Goal: Task Accomplishment & Management: Use online tool/utility

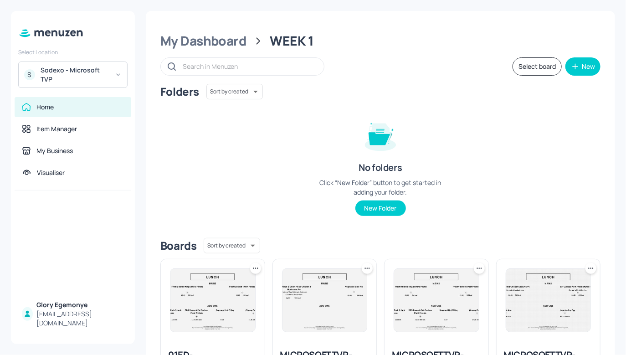
click at [102, 85] on div "S Sodexo - Microsoft TVP" at bounding box center [72, 74] width 109 height 26
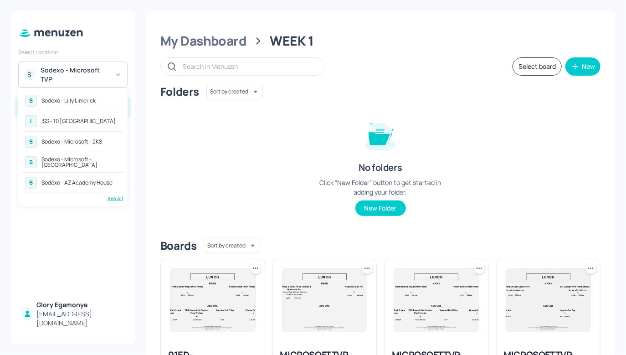
click at [88, 102] on div "Sodexo - Lilly Limerick" at bounding box center [68, 100] width 54 height 5
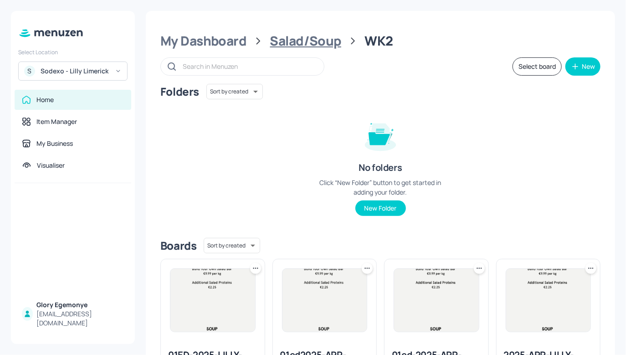
click at [292, 40] on div "Salad/Soup" at bounding box center [305, 41] width 71 height 16
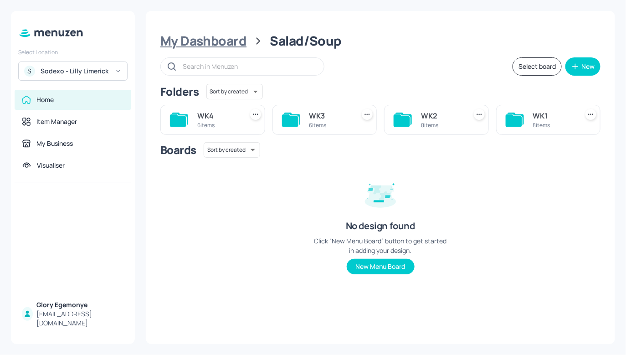
click at [219, 40] on div "My Dashboard" at bounding box center [203, 41] width 86 height 16
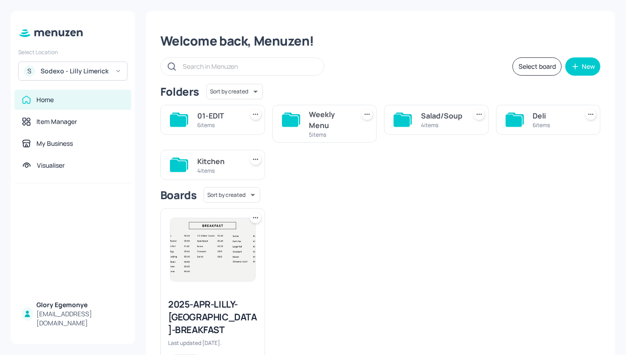
click at [507, 117] on icon at bounding box center [513, 120] width 16 height 12
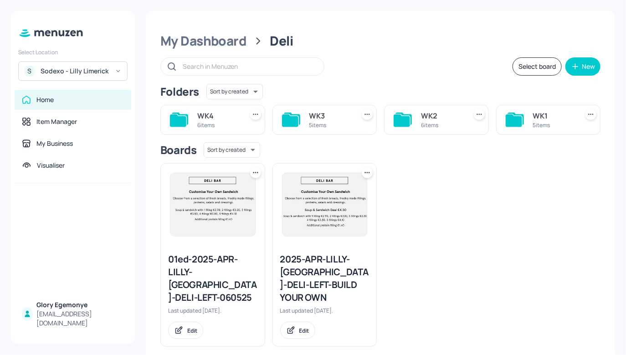
click at [509, 115] on icon at bounding box center [513, 120] width 16 height 12
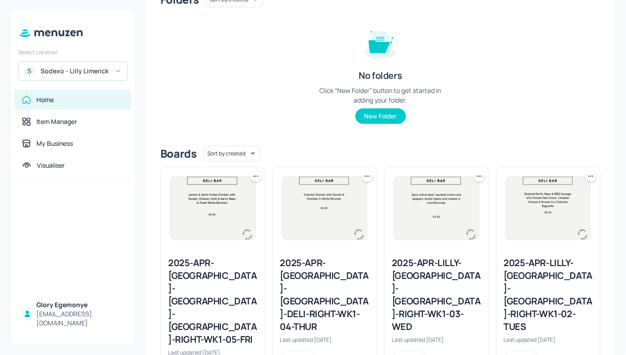
scroll to position [287, 0]
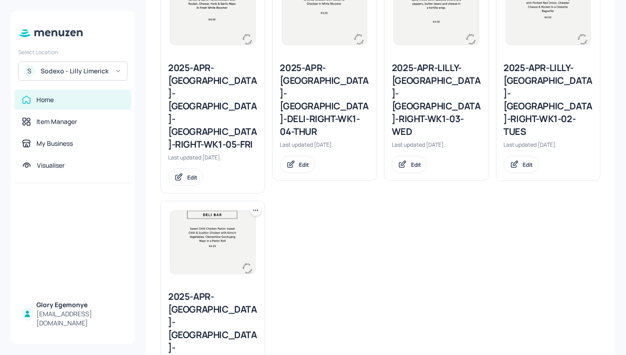
click at [531, 81] on div "2025-APR-LILLY-LIMERICK-DELI-RIGHT-WK1-02-TUES" at bounding box center [548, 99] width 89 height 76
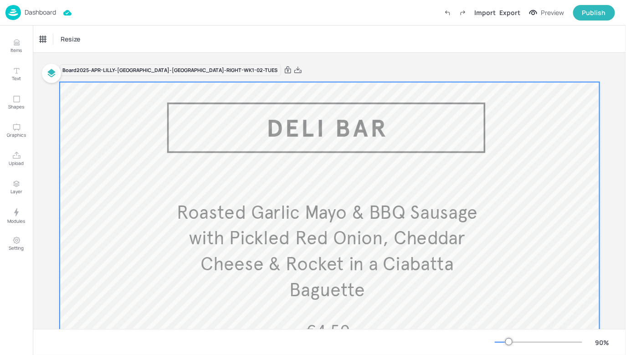
scroll to position [74, 0]
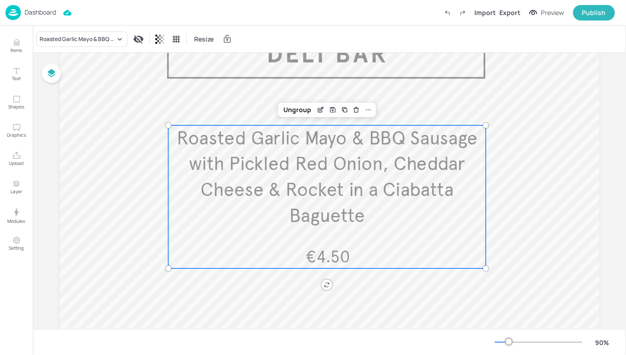
click at [356, 161] on span "Roasted Garlic Mayo & BBQ Sausage with Pickled Red Onion, Cheddar Cheese & Rock…" at bounding box center [326, 177] width 301 height 101
click at [315, 109] on div "Edit Item" at bounding box center [321, 110] width 12 height 12
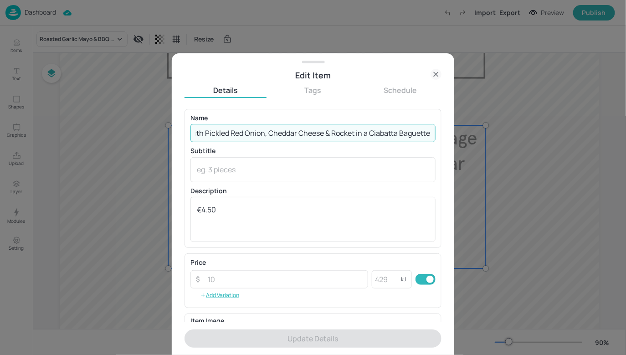
drag, startPoint x: 197, startPoint y: 132, endPoint x: 438, endPoint y: 132, distance: 240.8
click at [429, 135] on input "Roasted Garlic Mayo & BBQ Sausage with Pickled Red Onion, Cheddar Cheese & Rock…" at bounding box center [312, 133] width 245 height 18
paste input "Chicken Caesar Wrap Chicken, Bacon, Parmesan Cheese, Baby Gem and Caesar Dressi…"
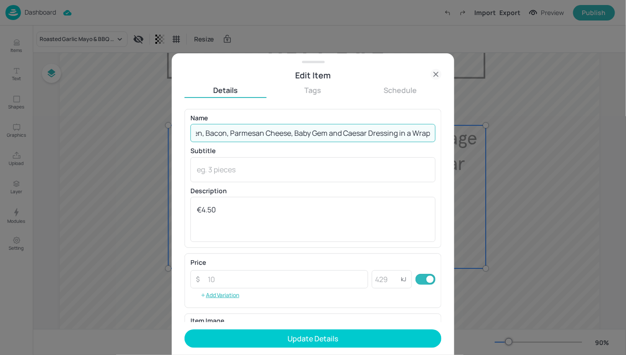
scroll to position [0, 90]
click at [348, 133] on input "Chicken Caesar Wrap Chicken, Bacon, Parmesan Cheese, Baby Gem and Caesar Dressi…" at bounding box center [312, 133] width 245 height 18
drag, startPoint x: 259, startPoint y: 133, endPoint x: 222, endPoint y: 135, distance: 36.5
click at [169, 130] on div "Edit Item Details Tags Schedule Name Chicken Caesar Wrap Chicken, Bacon, Parmes…" at bounding box center [313, 177] width 626 height 355
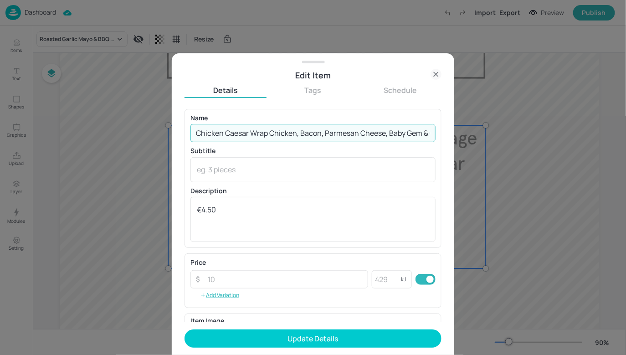
click at [268, 135] on input "Chicken Caesar Wrap Chicken, Bacon, Parmesan Cheese, Baby Gem & Caesar Dressing…" at bounding box center [312, 133] width 245 height 18
drag, startPoint x: 297, startPoint y: 129, endPoint x: 440, endPoint y: 138, distance: 142.8
click at [443, 138] on div "Edit Item Details Tags Schedule Name Chicken Caesar Wrap: Chicken, Bacon, Parme…" at bounding box center [313, 203] width 282 height 301
type input "Chicken Caesar Wrap: Chicken, Bacon, Parmesan Cheese, Baby Gem & Caesar Dressin…"
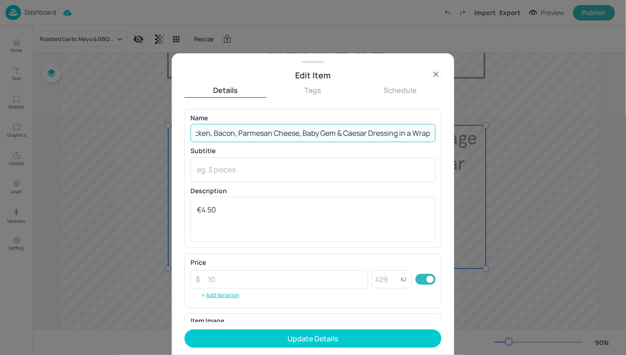
scroll to position [0, 0]
click at [364, 149] on p "Subtitle" at bounding box center [312, 151] width 245 height 6
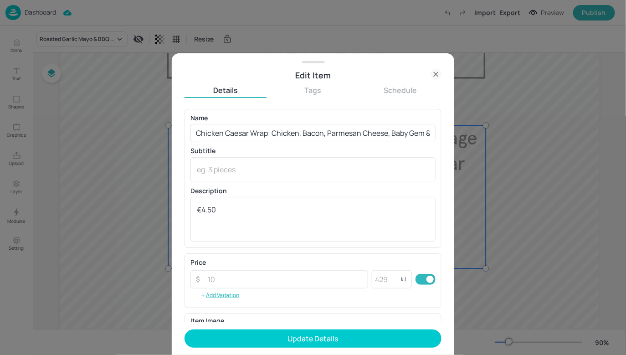
scroll to position [124, 0]
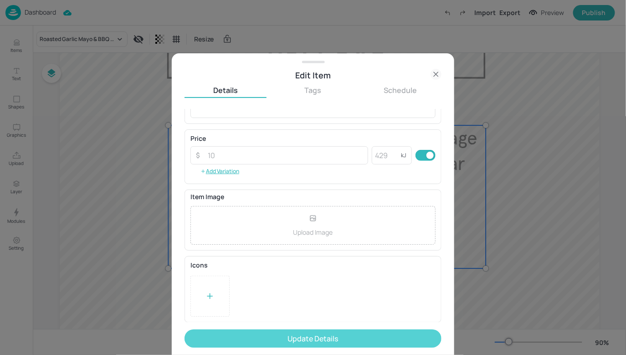
click at [274, 343] on button "Update Details" at bounding box center [312, 338] width 257 height 18
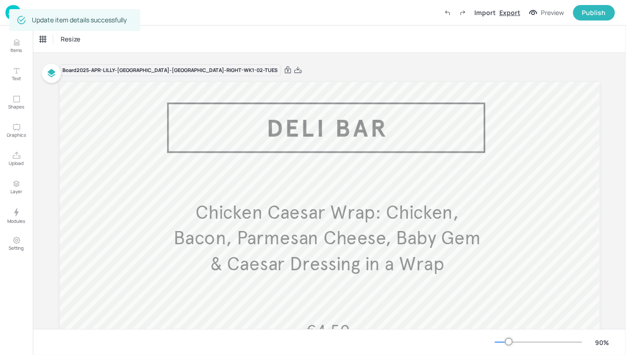
click at [507, 13] on div "Export" at bounding box center [509, 13] width 21 height 10
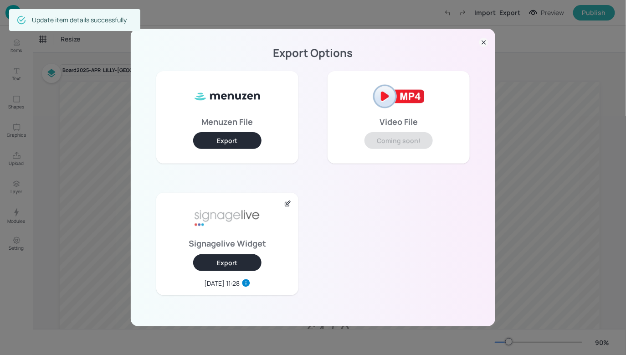
click at [226, 265] on button "Export" at bounding box center [227, 262] width 68 height 17
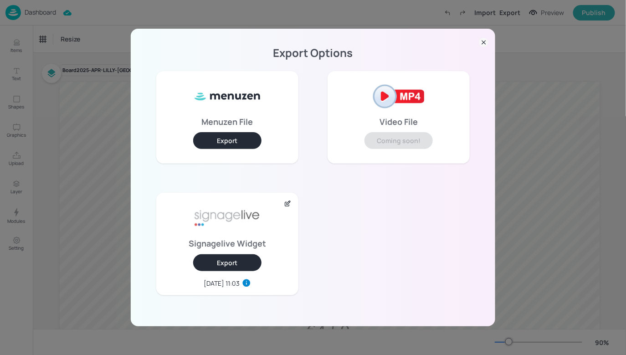
click at [484, 42] on icon at bounding box center [484, 43] width 4 height 4
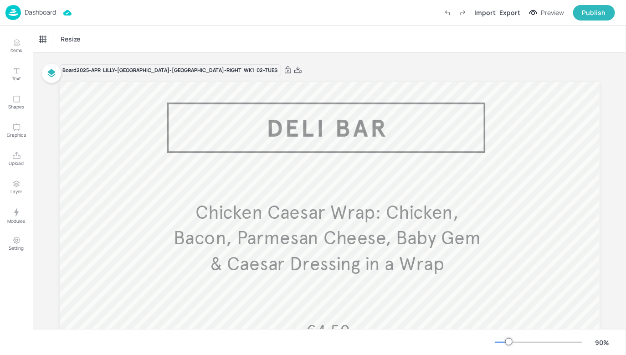
click at [58, 16] on div "Dashboard Import Export Preview Publish" at bounding box center [309, 12] width 609 height 25
click at [54, 13] on p "Dashboard" at bounding box center [40, 12] width 31 height 6
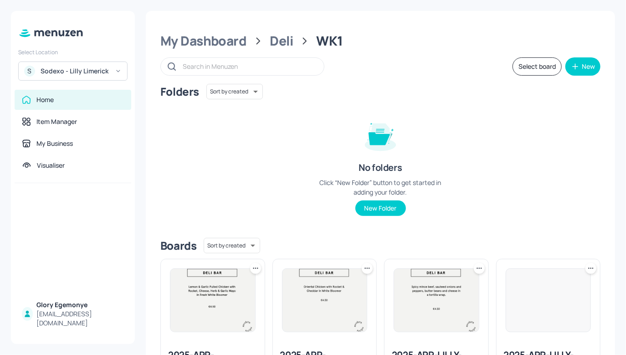
click at [95, 72] on div "Sodexo - Lilly Limerick" at bounding box center [75, 70] width 69 height 9
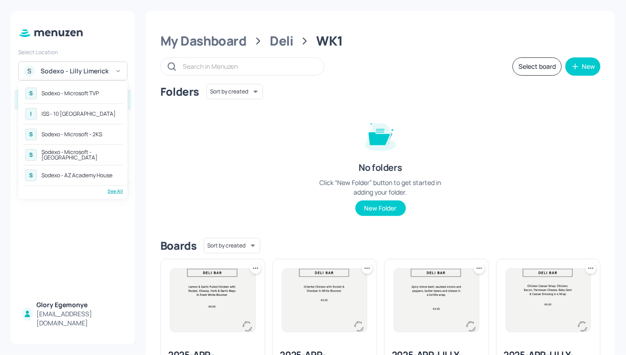
click at [95, 173] on div "Sodexo - AZ Academy House" at bounding box center [76, 175] width 71 height 5
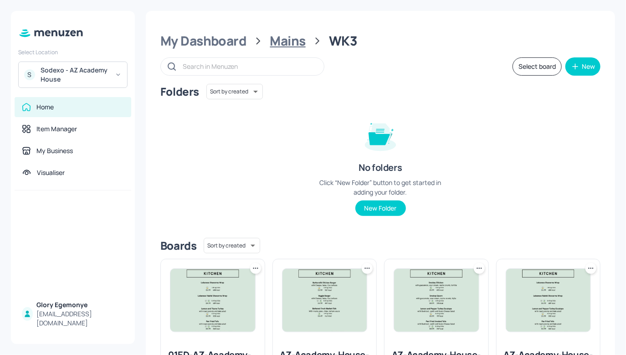
click at [283, 47] on div "Mains" at bounding box center [288, 41] width 36 height 16
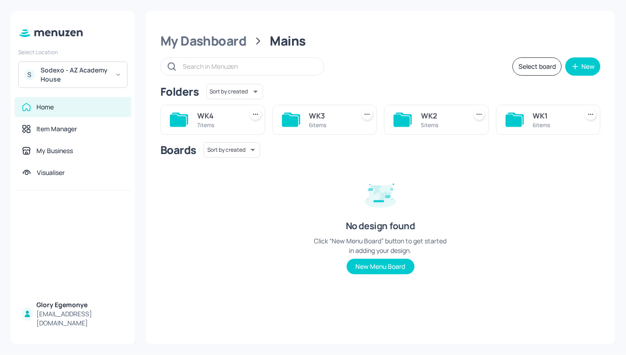
click at [295, 115] on icon at bounding box center [292, 118] width 16 height 12
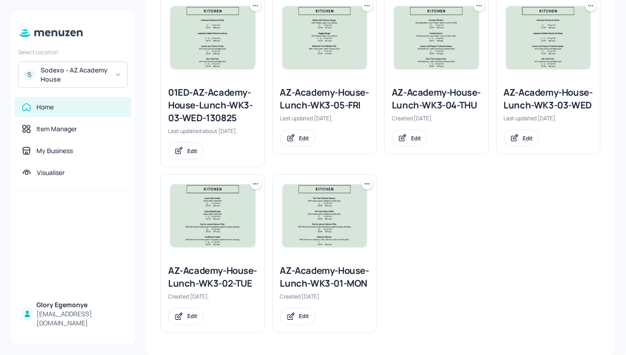
scroll to position [274, 0]
click at [187, 264] on div "AZ-Academy-House-Lunch-WK3-02-TUE" at bounding box center [212, 276] width 89 height 25
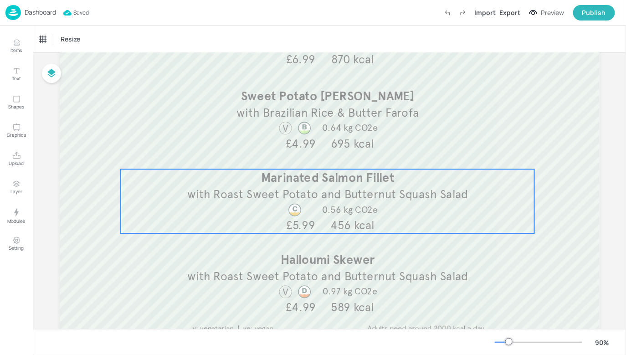
scroll to position [180, 0]
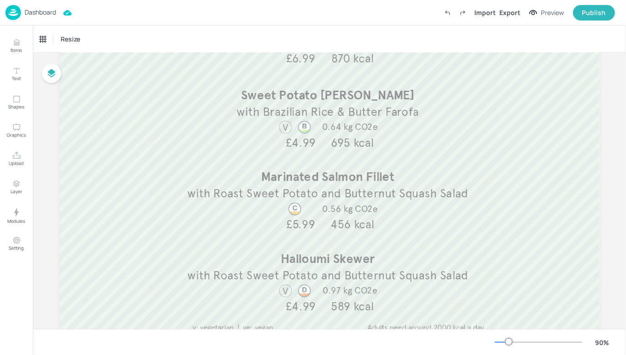
click at [42, 14] on p "Dashboard" at bounding box center [40, 12] width 31 height 6
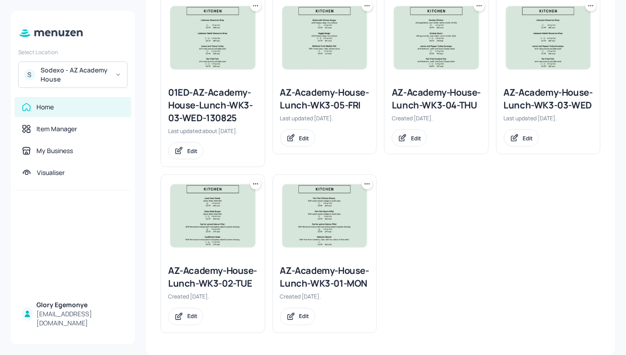
scroll to position [264, 0]
click at [253, 181] on icon at bounding box center [255, 183] width 9 height 9
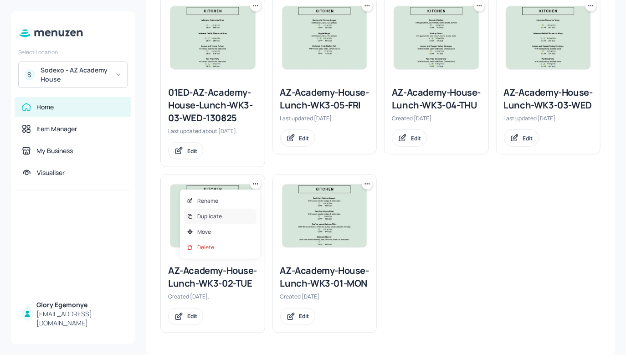
click at [233, 218] on div "Duplicate" at bounding box center [219, 216] width 73 height 15
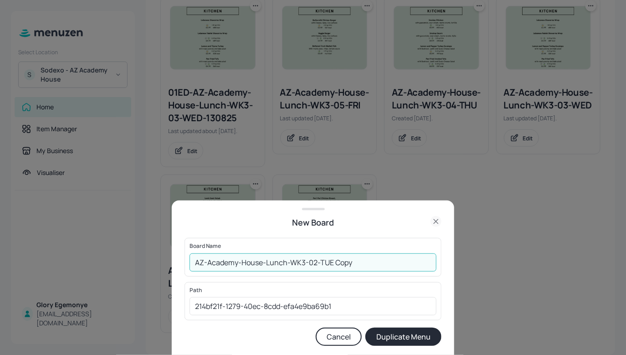
click at [389, 265] on input "AZ-Academy-House-Lunch-WK3-02-TUE Copy" at bounding box center [312, 262] width 247 height 18
click at [196, 260] on input "AZ-Academy-House-Lunch-WK3-02-TUE1609" at bounding box center [312, 262] width 247 height 18
type input "01ED-AZ-Academy-House-Lunch-WK3-02-TUE1609"
click at [392, 333] on button "Duplicate Menu" at bounding box center [403, 336] width 76 height 18
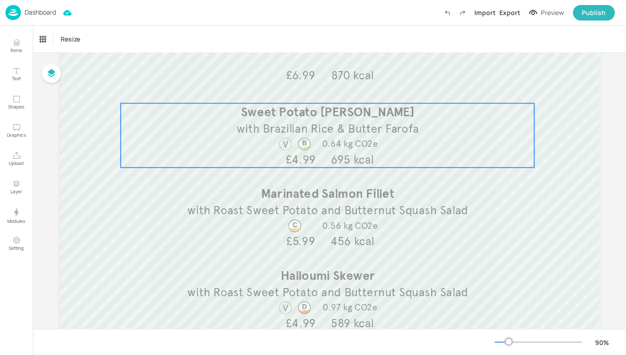
scroll to position [165, 0]
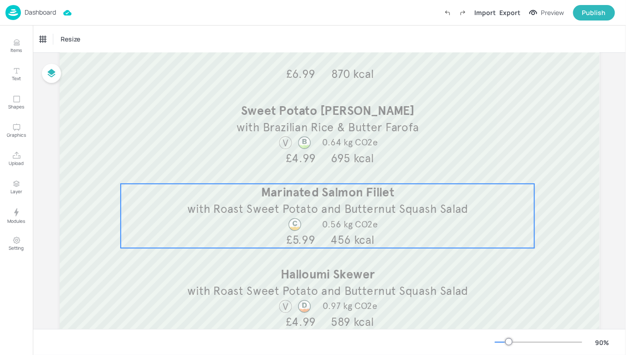
click at [368, 190] on span "Marinated Salmon Fillet" at bounding box center [327, 191] width 133 height 15
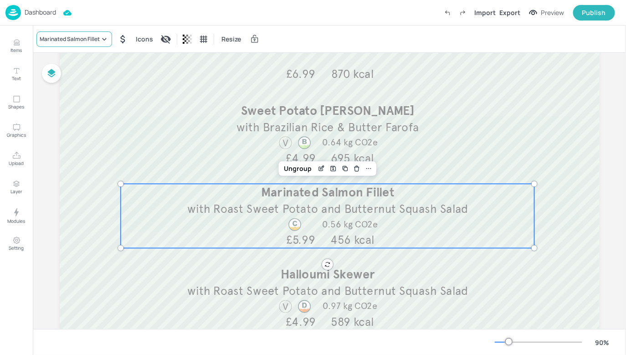
click at [102, 37] on icon at bounding box center [104, 39] width 9 height 9
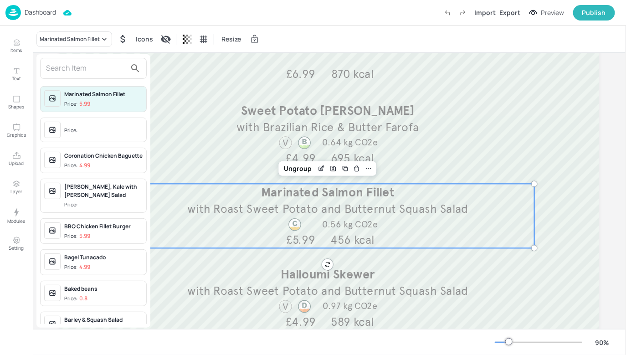
click at [107, 66] on input "text" at bounding box center [86, 68] width 80 height 15
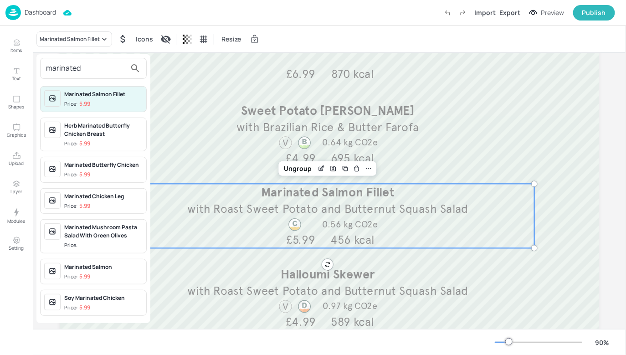
drag, startPoint x: 90, startPoint y: 70, endPoint x: 82, endPoint y: 69, distance: 7.4
click at [84, 68] on input "marinated" at bounding box center [86, 68] width 80 height 15
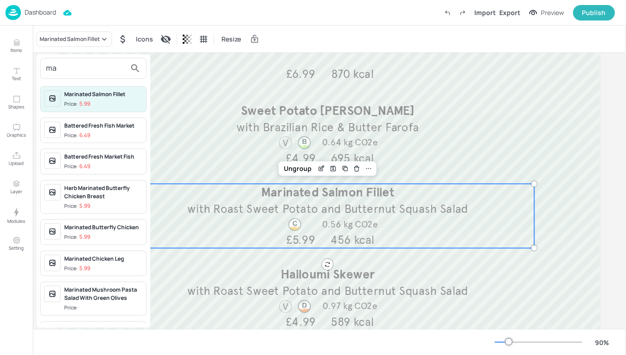
type input "m"
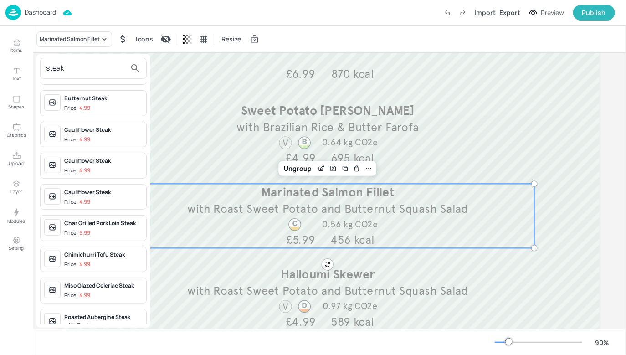
scroll to position [0, 0]
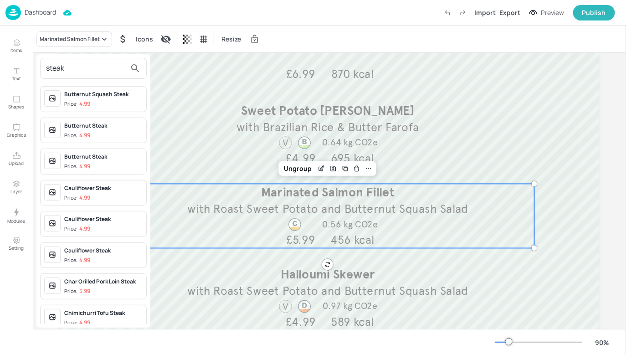
type input "steak"
click at [188, 109] on div at bounding box center [313, 177] width 626 height 355
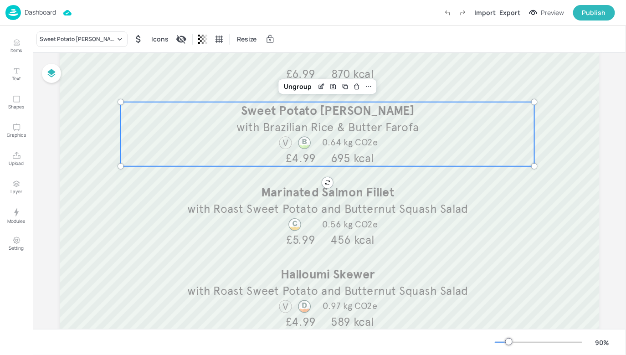
click at [488, 164] on div "Sweet Potato Bobo with Brazilian Rice & Butter Farofa 0.64 kg CO2e 695 kcal £4.…" at bounding box center [327, 134] width 414 height 64
click at [41, 13] on p "Dashboard" at bounding box center [40, 12] width 31 height 6
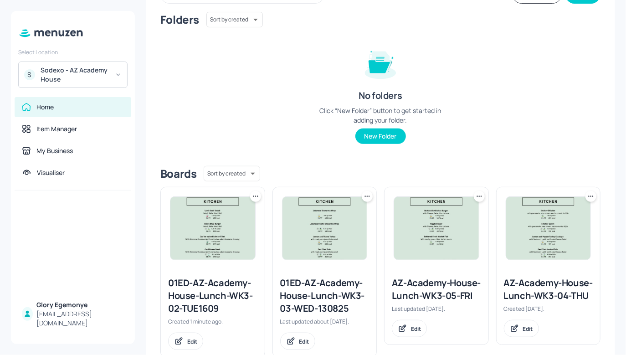
scroll to position [76, 0]
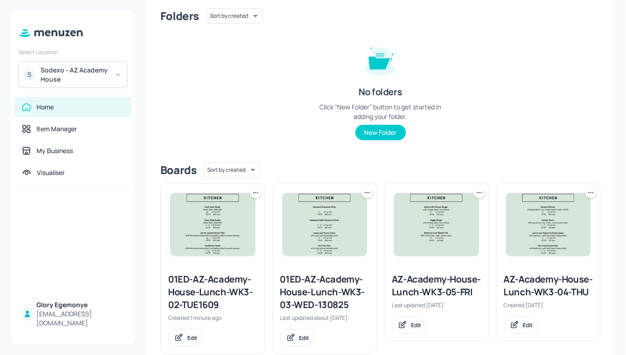
click at [309, 285] on div "01ED-AZ-Academy-House-Lunch-WK3-03-WED-130825" at bounding box center [324, 292] width 89 height 38
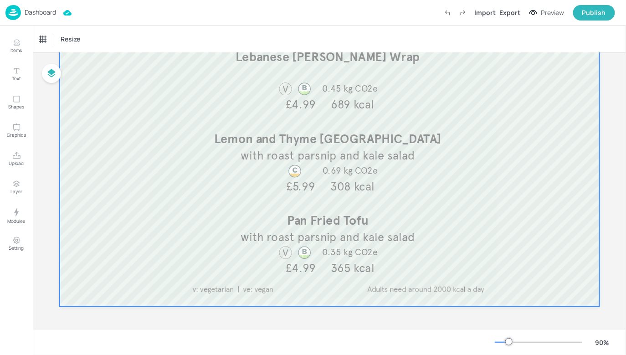
scroll to position [217, 0]
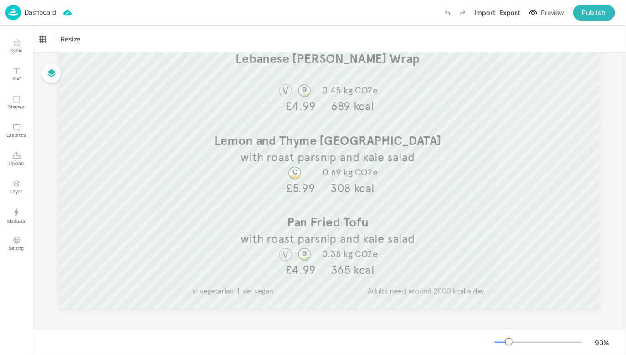
click at [46, 11] on p "Dashboard" at bounding box center [40, 12] width 31 height 6
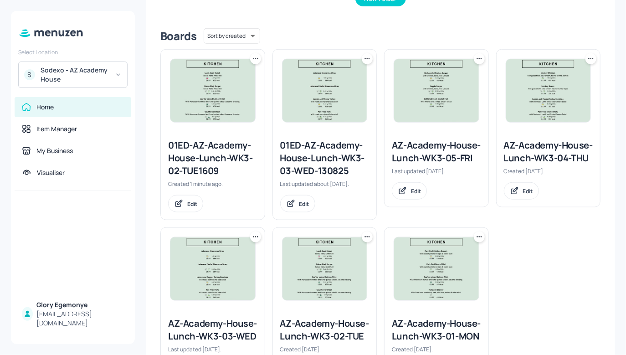
scroll to position [210, 0]
click at [224, 146] on div "01ED-AZ-Academy-House-Lunch-WK3-02-TUE1609" at bounding box center [212, 157] width 89 height 38
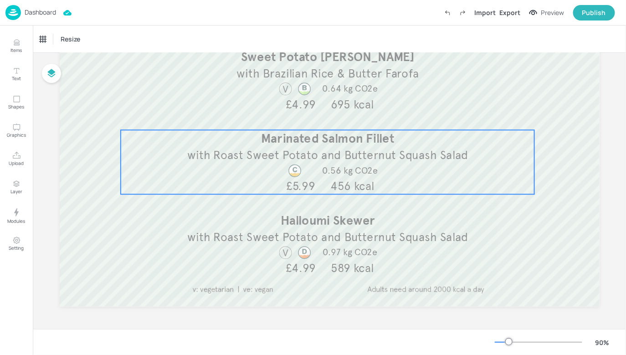
scroll to position [219, 0]
click at [273, 155] on span "with Roast Sweet Potato and Butternut Squash Salad" at bounding box center [327, 155] width 281 height 15
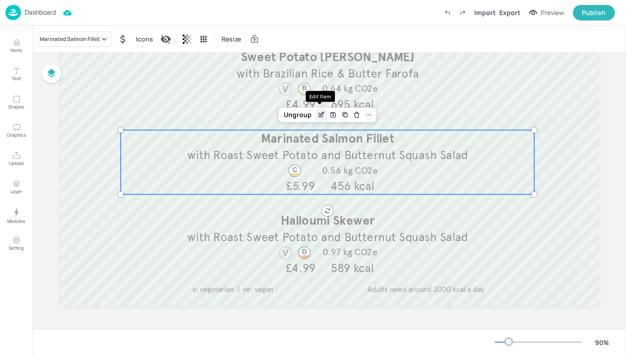
click at [320, 115] on icon "Edit Item" at bounding box center [322, 114] width 4 height 4
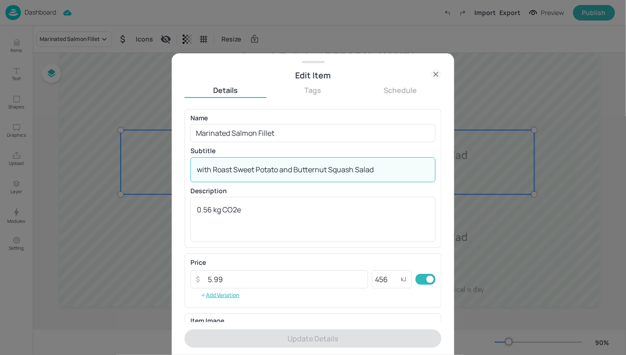
drag, startPoint x: 382, startPoint y: 169, endPoint x: 189, endPoint y: 165, distance: 193.5
click at [189, 165] on div "Name Marinated Salmon Fillet ​ Subtitle with Roast Sweet Potato and Butternut S…" at bounding box center [312, 178] width 257 height 139
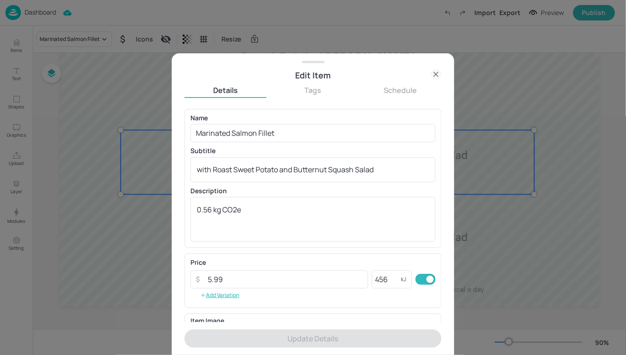
click at [436, 71] on icon at bounding box center [435, 74] width 11 height 11
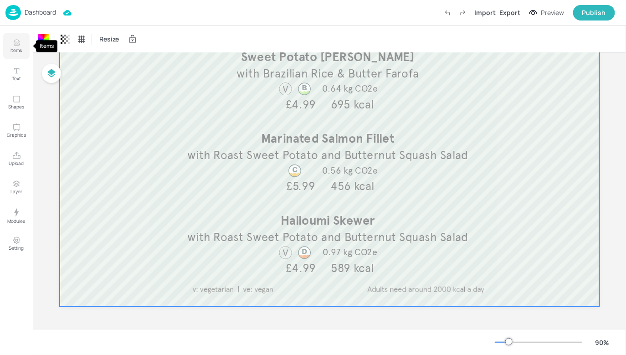
click at [17, 48] on p "Items" at bounding box center [16, 50] width 11 height 6
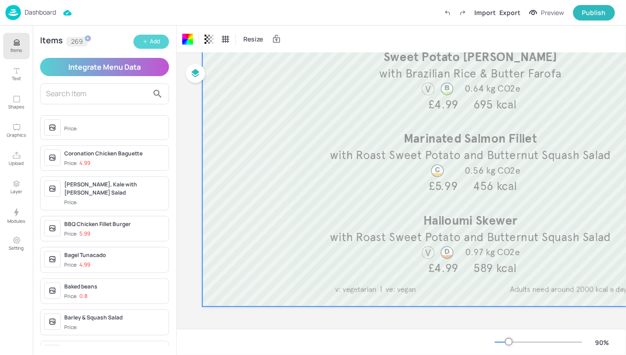
click at [163, 41] on button "Add" at bounding box center [151, 42] width 36 height 14
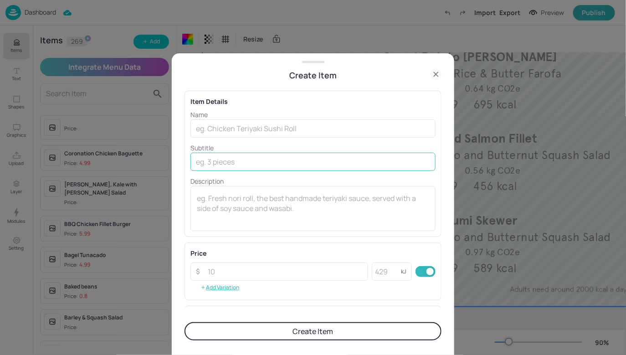
click at [254, 164] on input "text" at bounding box center [312, 162] width 245 height 18
paste input "with Roast Sweet Potato and Butternut Squash Salad"
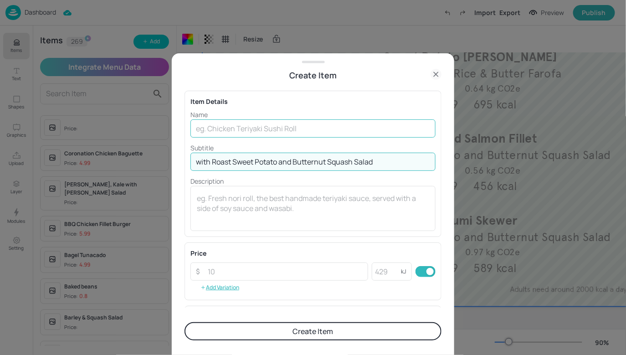
type input "with Roast Sweet Potato and Butternut Squash Salad"
click at [267, 134] on input "text" at bounding box center [312, 128] width 245 height 18
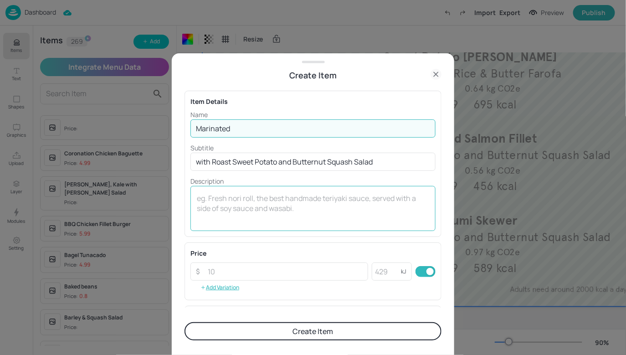
type input "Marinated Minute Steak"
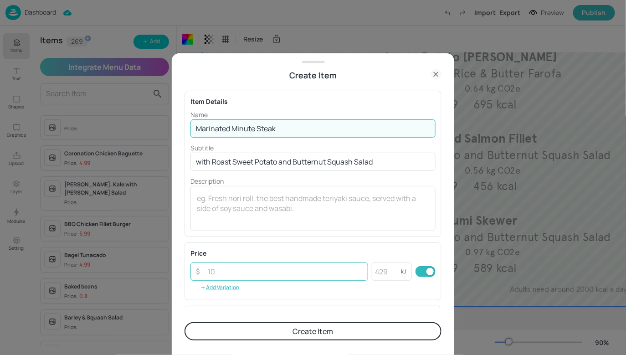
click at [258, 267] on input "number" at bounding box center [285, 271] width 166 height 18
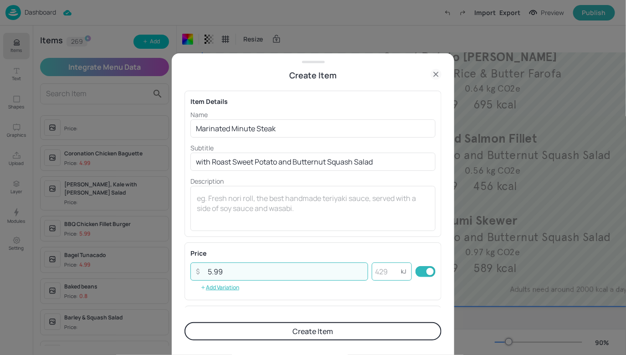
type input "5.99"
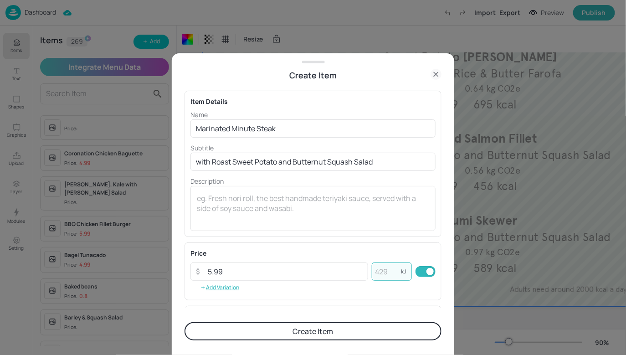
click at [392, 270] on input "number" at bounding box center [385, 271] width 29 height 18
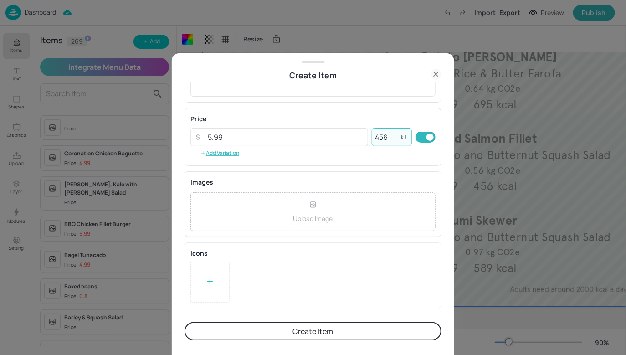
type input "456"
click at [322, 332] on button "Create Item" at bounding box center [312, 331] width 257 height 18
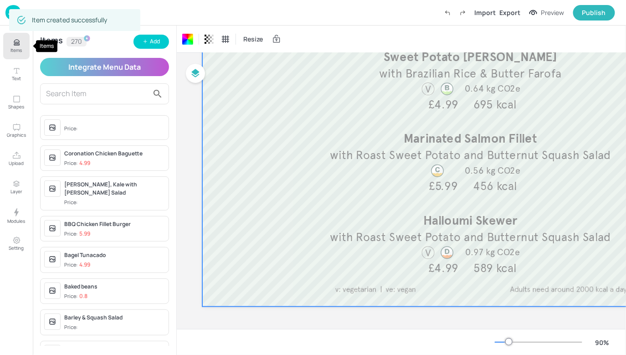
click at [19, 42] on icon "Items" at bounding box center [16, 42] width 9 height 9
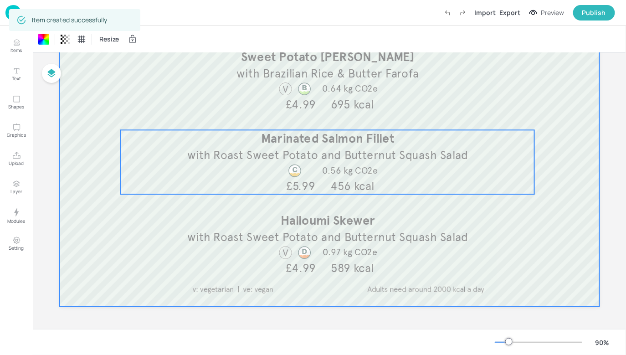
click at [271, 142] on span "Marinated Salmon Fillet" at bounding box center [327, 138] width 133 height 15
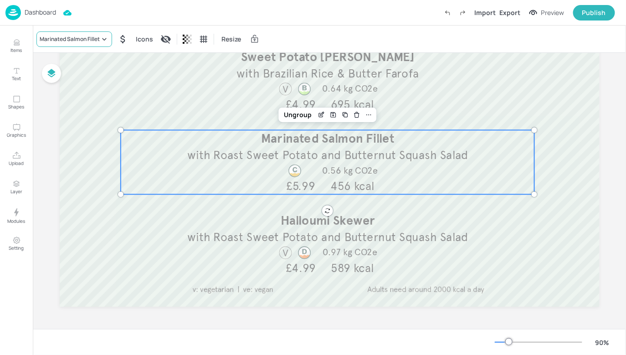
click at [93, 37] on div "Marinated Salmon Fillet" at bounding box center [70, 39] width 60 height 8
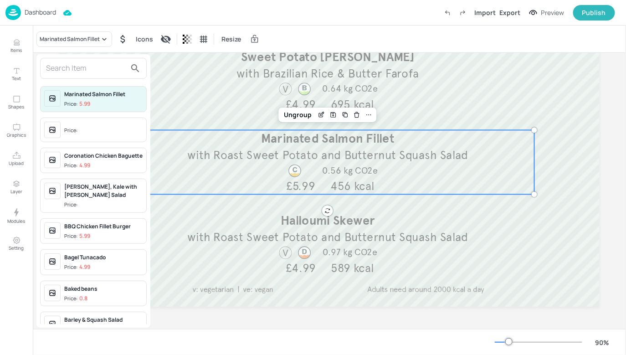
click at [71, 73] on input "text" at bounding box center [86, 68] width 80 height 15
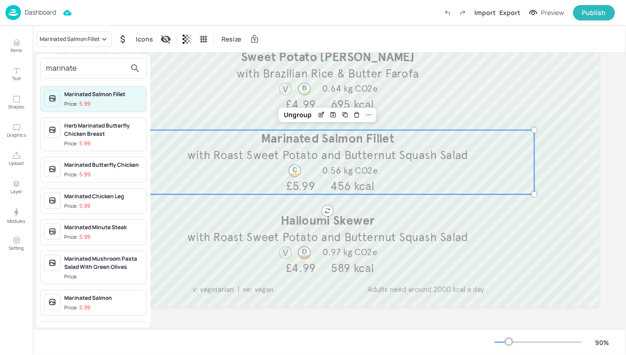
type input "marinate"
click at [97, 228] on div "Marinated Minute Steak" at bounding box center [103, 227] width 78 height 8
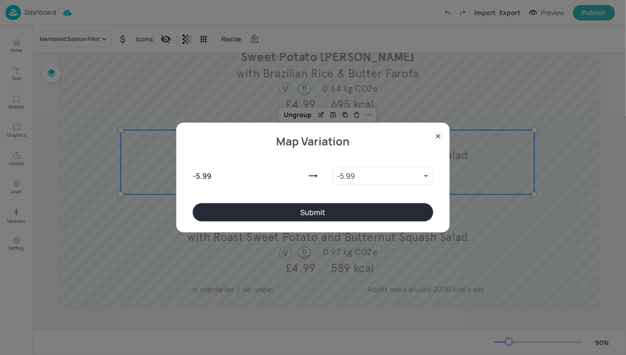
click at [294, 210] on button "Submit" at bounding box center [313, 212] width 240 height 18
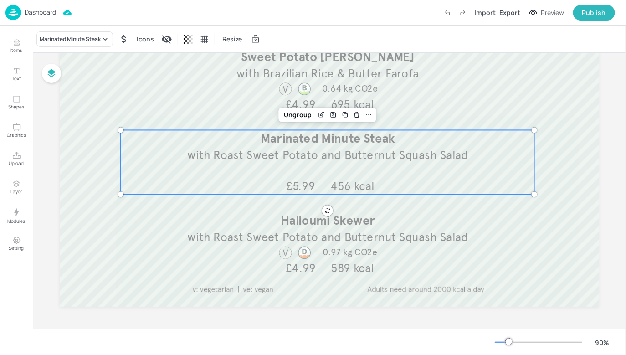
click at [478, 191] on div "Marinated Minute Steak with Roast Sweet Potato and Butternut Squash Salad 456 k…" at bounding box center [327, 162] width 414 height 64
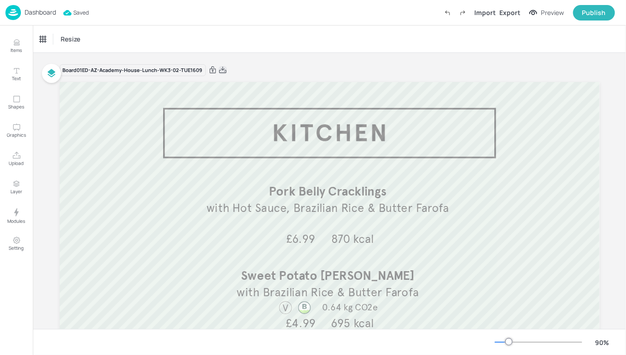
click at [221, 70] on icon at bounding box center [223, 70] width 8 height 9
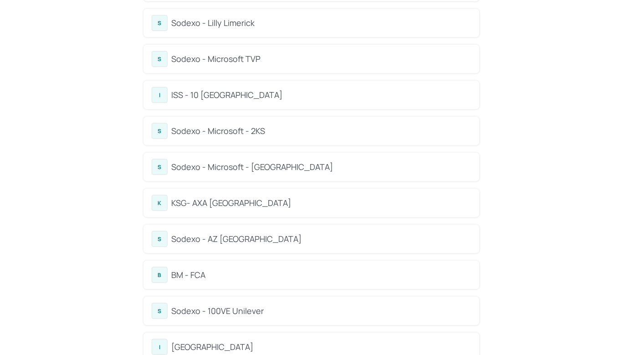
scroll to position [116, 0]
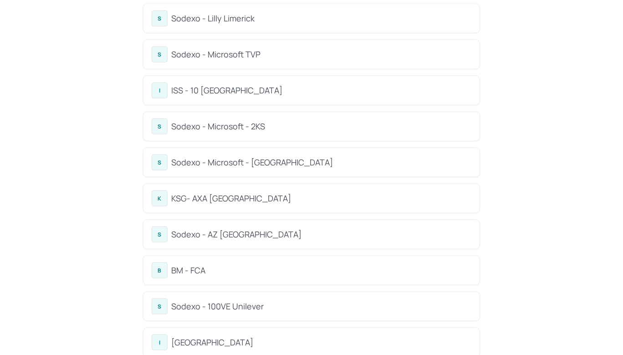
click at [254, 226] on div "S Sodexo - AZ Eastbrook House" at bounding box center [312, 234] width 320 height 16
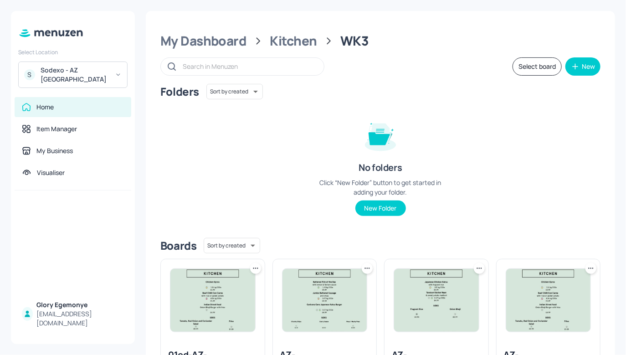
scroll to position [162, 0]
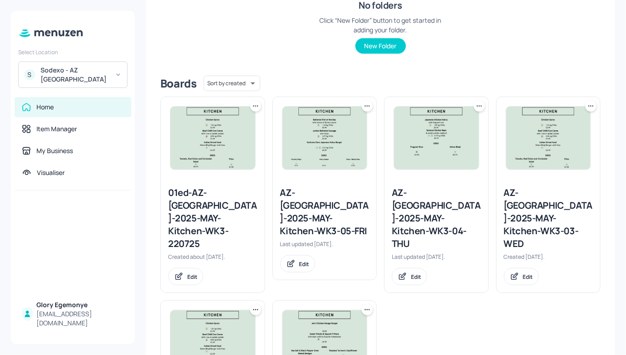
click at [321, 195] on div "AZ-Eastbrook-2025-MAY-Kitchen-WK3-05-FRI" at bounding box center [324, 211] width 89 height 51
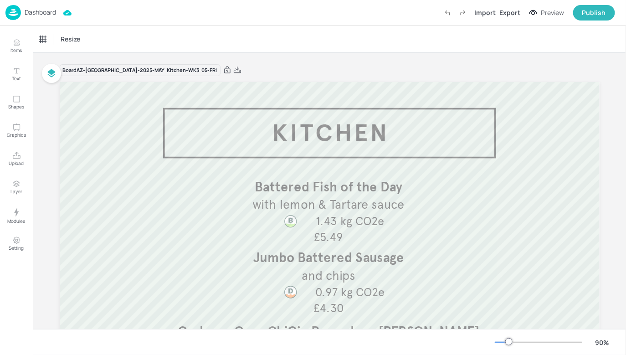
click at [47, 15] on p "Dashboard" at bounding box center [40, 12] width 31 height 6
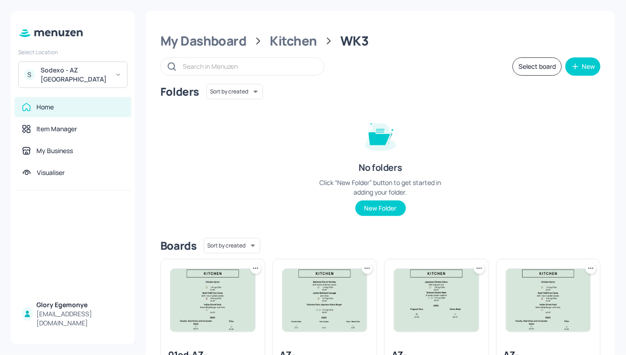
click at [216, 294] on img at bounding box center [212, 300] width 85 height 63
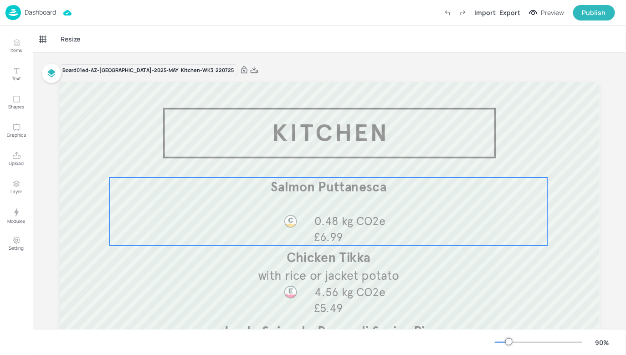
click at [300, 233] on div at bounding box center [290, 226] width 43 height 24
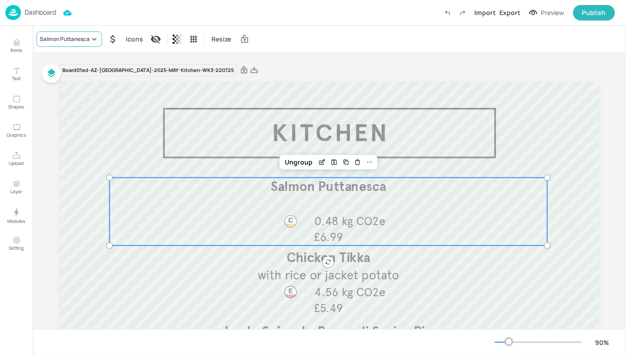
click at [84, 36] on div "Salmon Puttanesca" at bounding box center [65, 39] width 50 height 8
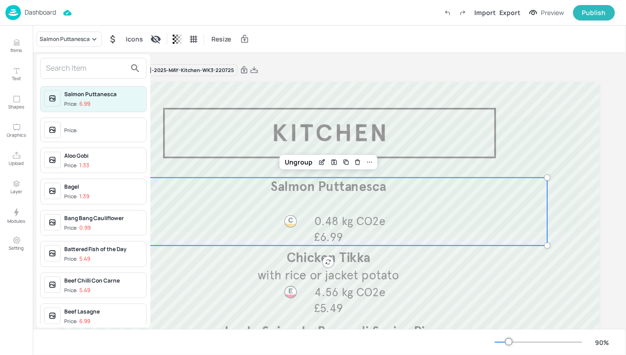
click at [78, 66] on input "text" at bounding box center [86, 68] width 80 height 15
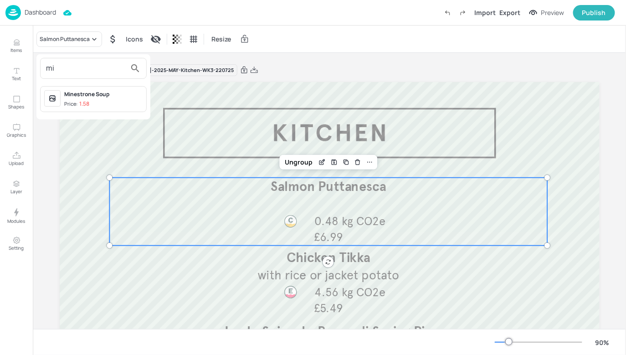
type input "m"
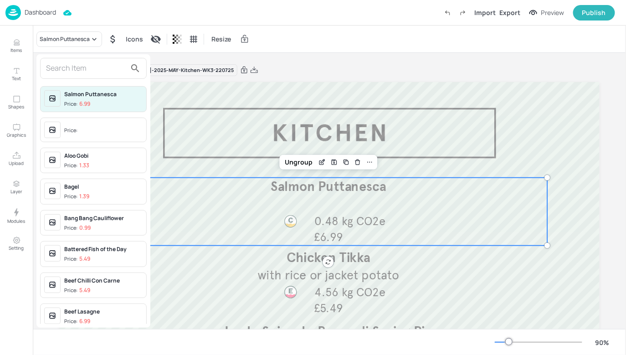
click at [46, 12] on div at bounding box center [313, 177] width 626 height 355
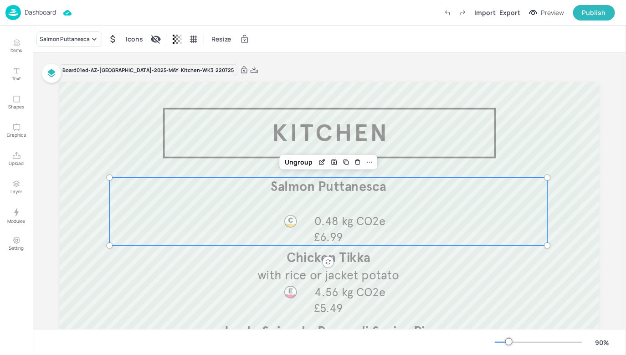
click at [43, 14] on p "Dashboard" at bounding box center [40, 12] width 31 height 6
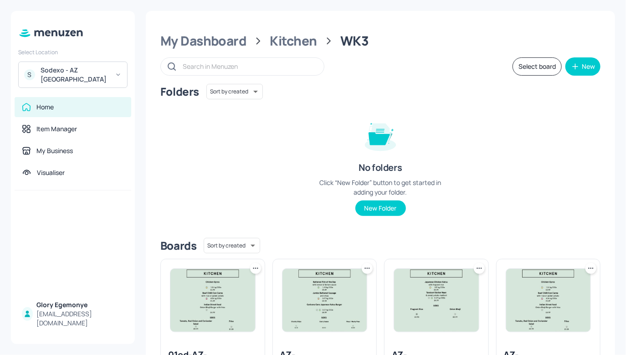
click at [92, 84] on div "S Sodexo - AZ Eastbrook House" at bounding box center [72, 74] width 109 height 26
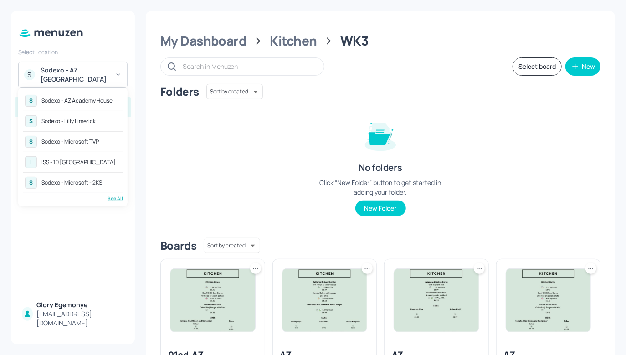
click at [107, 196] on div "See All" at bounding box center [73, 198] width 100 height 7
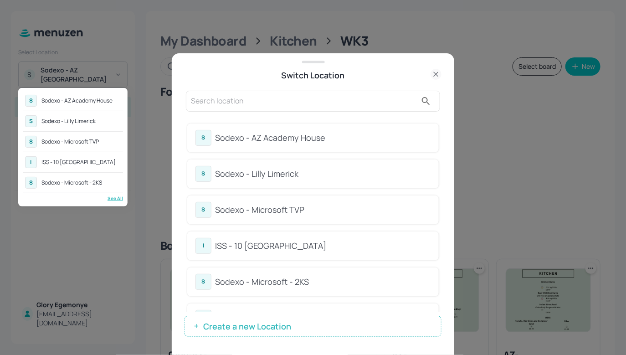
click at [378, 121] on div at bounding box center [313, 177] width 626 height 355
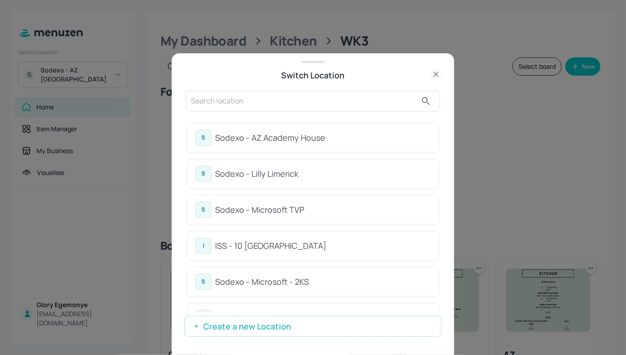
click at [436, 74] on icon at bounding box center [435, 74] width 4 height 4
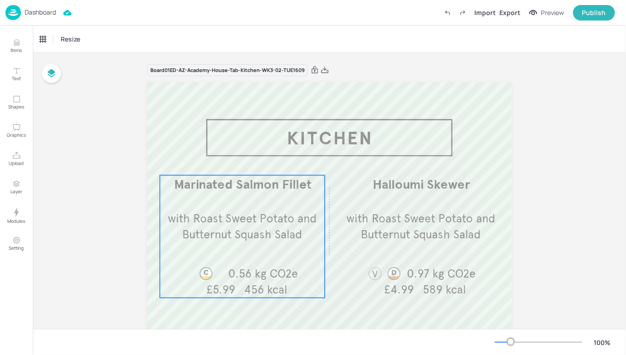
click at [275, 205] on div "Marinated Salmon Fillet with Roast Sweet Potato and Butternut Squash Salad £5.9…" at bounding box center [242, 236] width 165 height 122
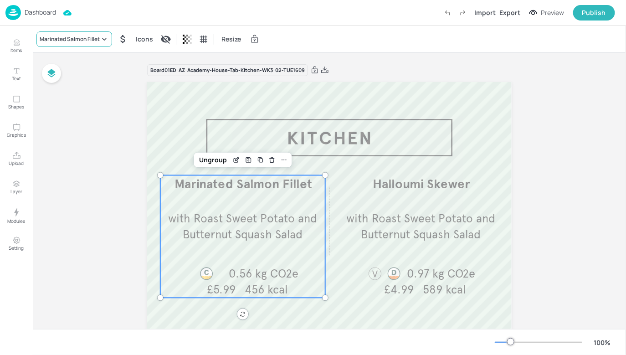
click at [76, 31] on div "Marinated Salmon Fillet" at bounding box center [74, 38] width 76 height 15
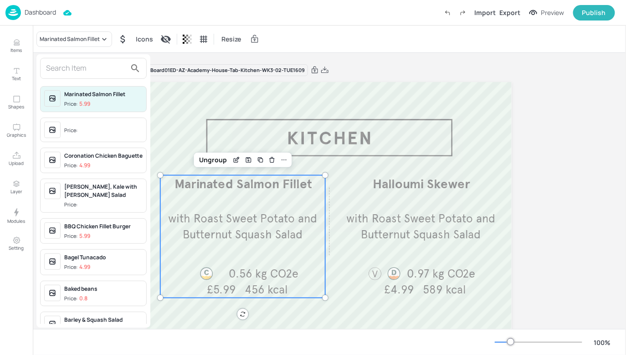
click at [86, 63] on input "text" at bounding box center [86, 68] width 80 height 15
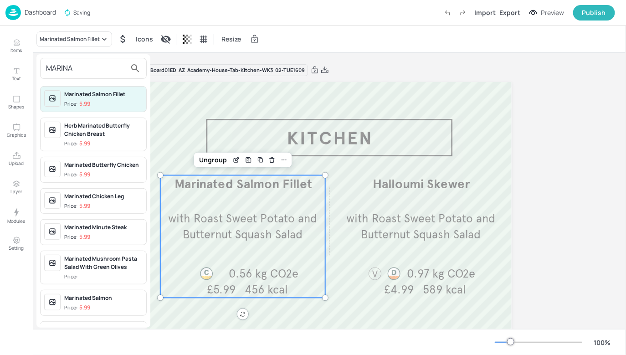
type input "MARINA"
click at [80, 227] on div "Marinated Minute Steak" at bounding box center [103, 227] width 78 height 8
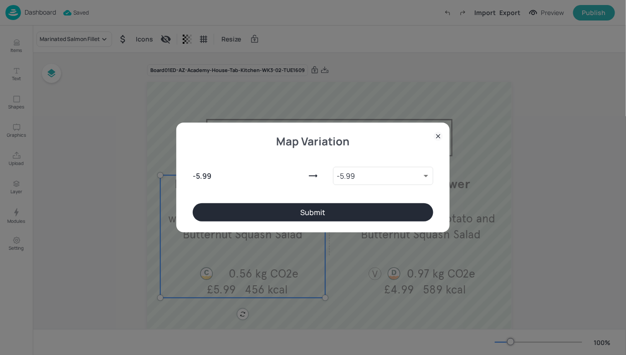
click at [289, 210] on button "Submit" at bounding box center [313, 212] width 240 height 18
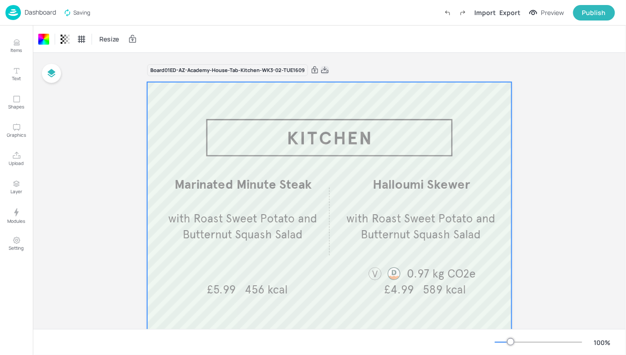
click at [324, 69] on icon at bounding box center [325, 70] width 8 height 9
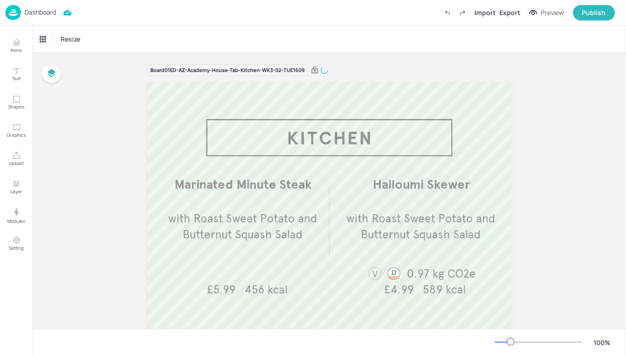
click at [54, 13] on p "Dashboard" at bounding box center [40, 12] width 31 height 6
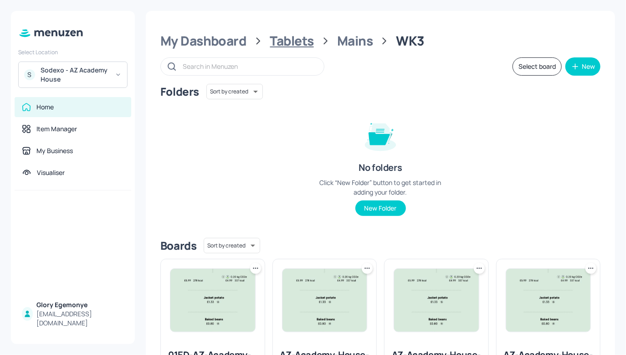
click at [286, 43] on div "Tablets" at bounding box center [292, 41] width 44 height 16
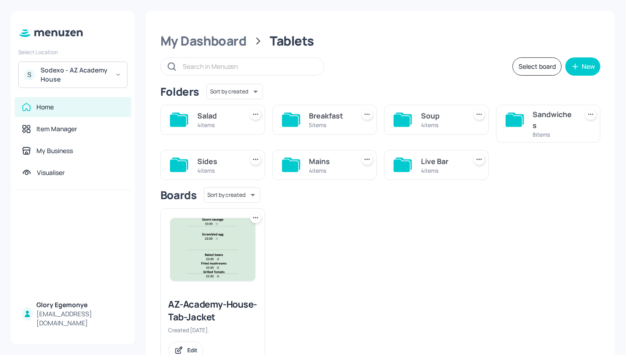
click at [173, 117] on icon at bounding box center [178, 120] width 16 height 12
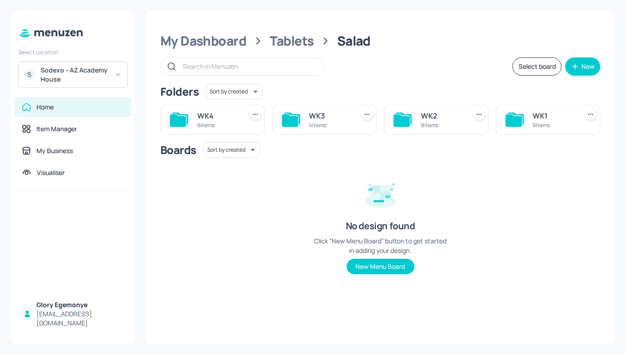
click at [291, 118] on icon at bounding box center [290, 120] width 16 height 12
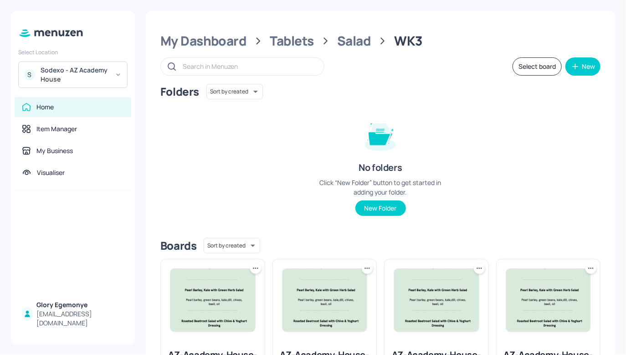
scroll to position [109, 0]
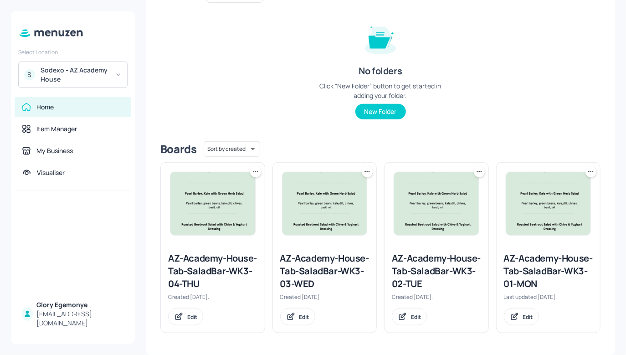
click at [475, 167] on icon at bounding box center [478, 171] width 9 height 9
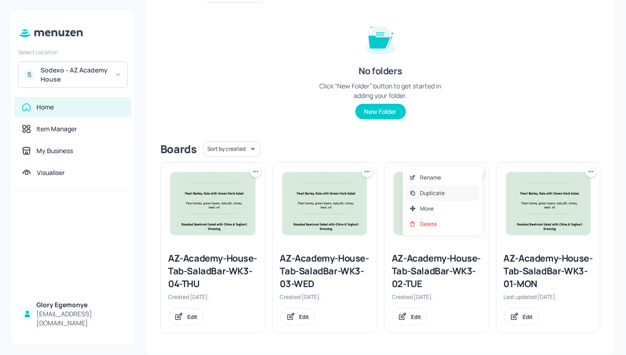
click at [445, 190] on div "Duplicate" at bounding box center [442, 192] width 73 height 15
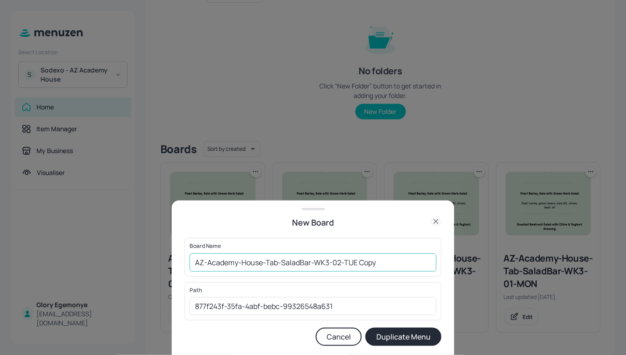
click at [376, 265] on input "AZ-Academy-House-Tab-SaladBar-WK3-02-TUE Copy" at bounding box center [312, 262] width 247 height 18
click at [190, 260] on input "AZ-Academy-House-Tab-SaladBar-WK3-02-TUE1609" at bounding box center [312, 262] width 247 height 18
type input "01ED-AZ-Academy-House-Tab-SaladBar-WK3-02-TUE1609"
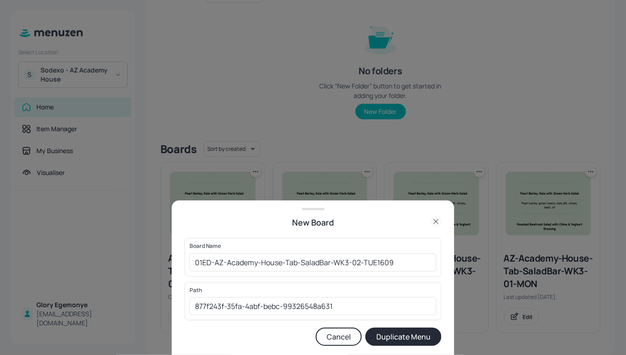
click at [394, 340] on button "Duplicate Menu" at bounding box center [403, 336] width 76 height 18
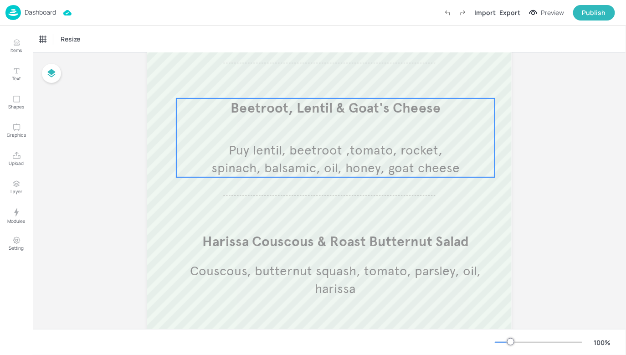
scroll to position [226, 0]
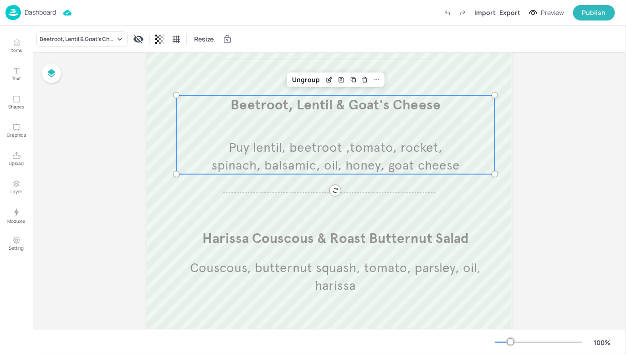
click at [371, 132] on div "Beetroot, Lentil & Goat's Cheese Puy lentil, beetroot ,tomato, rocket, spinach,…" at bounding box center [335, 134] width 318 height 79
click at [64, 41] on div "Beetroot, Lentil & Goat's Cheese" at bounding box center [78, 39] width 76 height 8
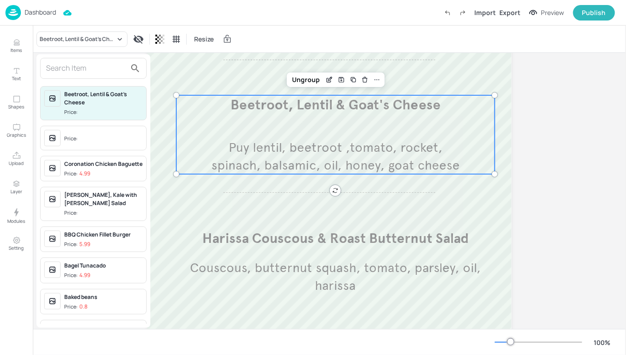
click at [101, 73] on input "text" at bounding box center [86, 68] width 80 height 15
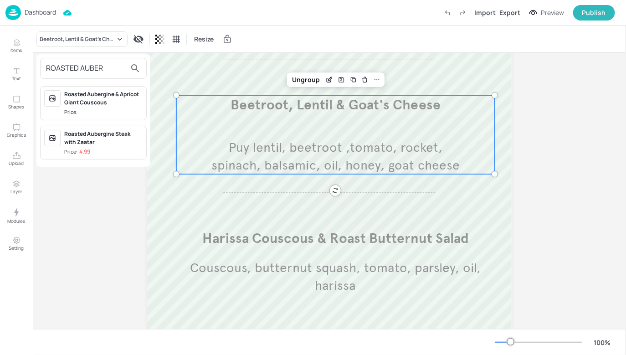
type input "ROASTED AUBER"
click at [110, 103] on div "Roasted Aubergine & Apricot Giant Couscous" at bounding box center [103, 98] width 78 height 16
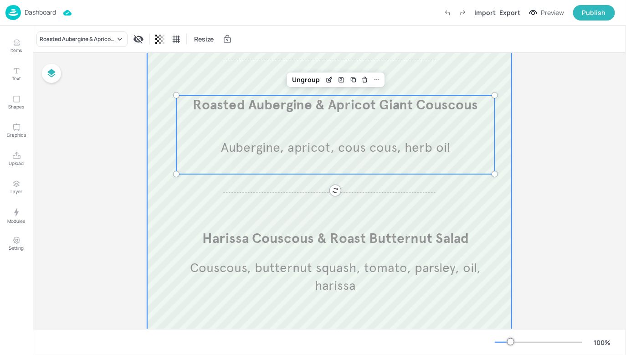
click at [265, 200] on div at bounding box center [329, 147] width 364 height 583
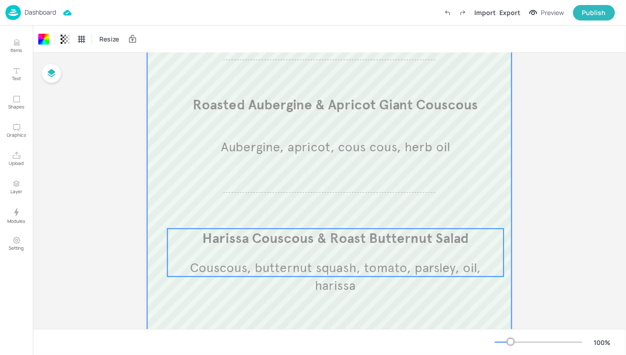
click at [330, 232] on span "Harissa Couscous & Roast Butternut Salad" at bounding box center [335, 237] width 266 height 17
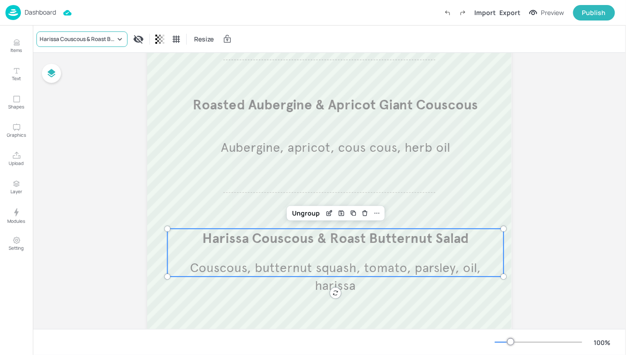
click at [110, 38] on div "Harissa Couscous & Roast Butternut Salad" at bounding box center [78, 39] width 76 height 8
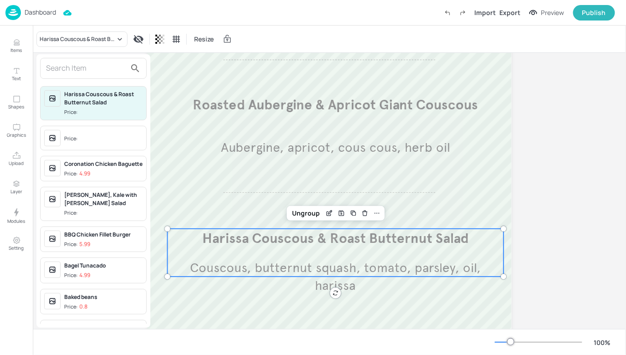
click at [102, 73] on input "text" at bounding box center [86, 68] width 80 height 15
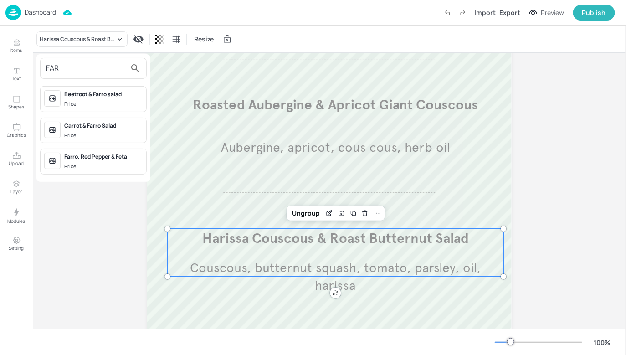
type input "FAR"
click at [105, 156] on div "Farro, Red Pepper & Feta" at bounding box center [103, 157] width 78 height 8
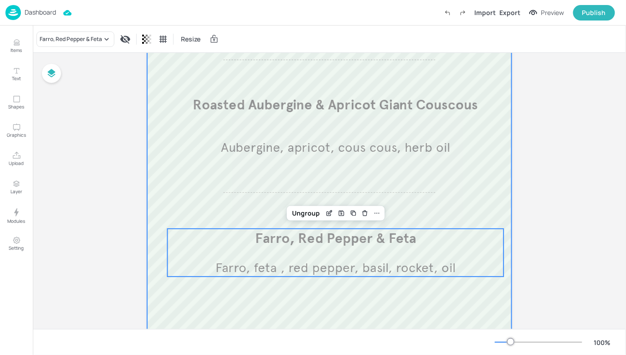
click at [285, 303] on div at bounding box center [329, 147] width 364 height 583
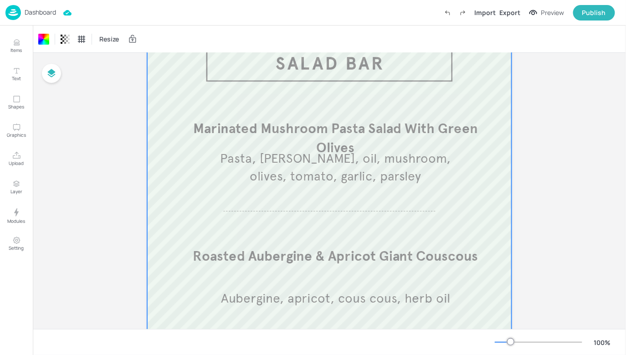
scroll to position [221, 0]
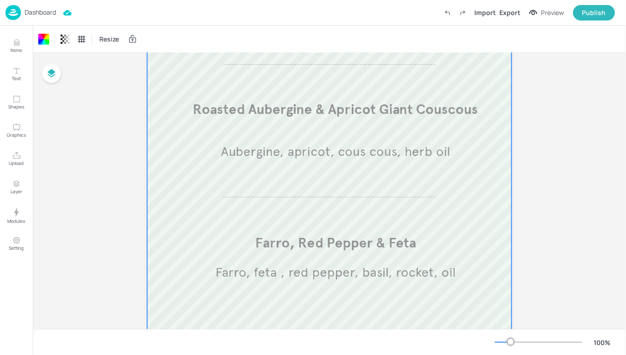
drag, startPoint x: 332, startPoint y: 296, endPoint x: 342, endPoint y: 266, distance: 31.8
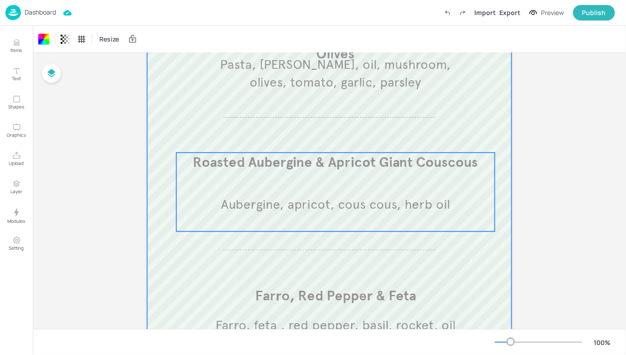
scroll to position [0, 0]
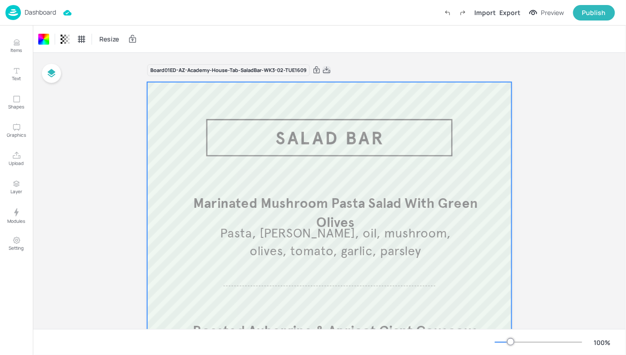
click at [325, 70] on icon at bounding box center [326, 70] width 8 height 9
